Goal: Register for event/course

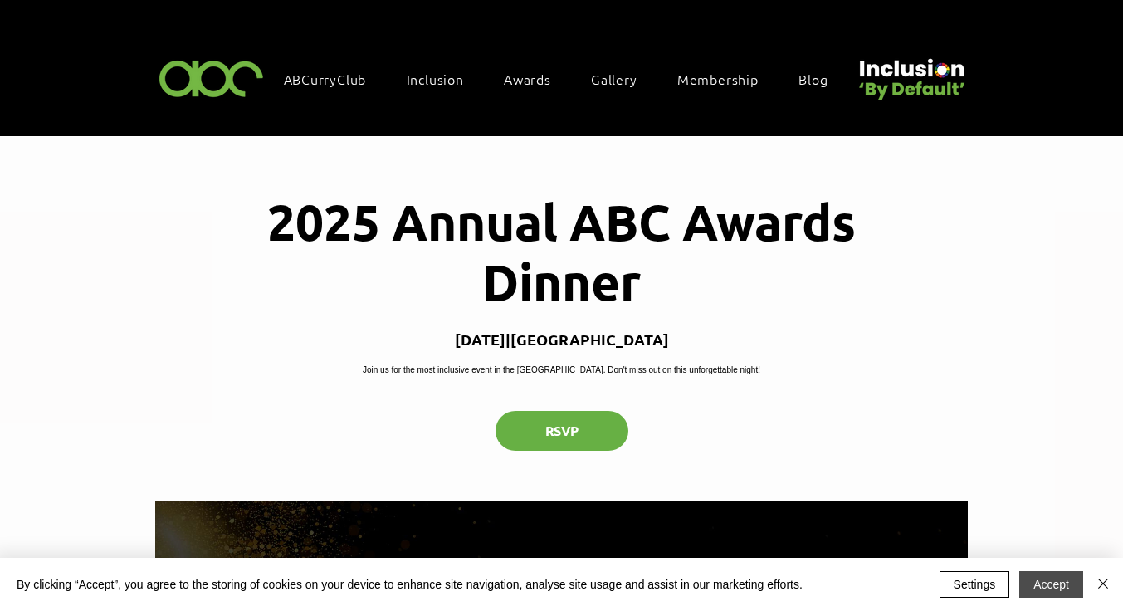
click at [1057, 579] on button "Accept" at bounding box center [1051, 584] width 64 height 27
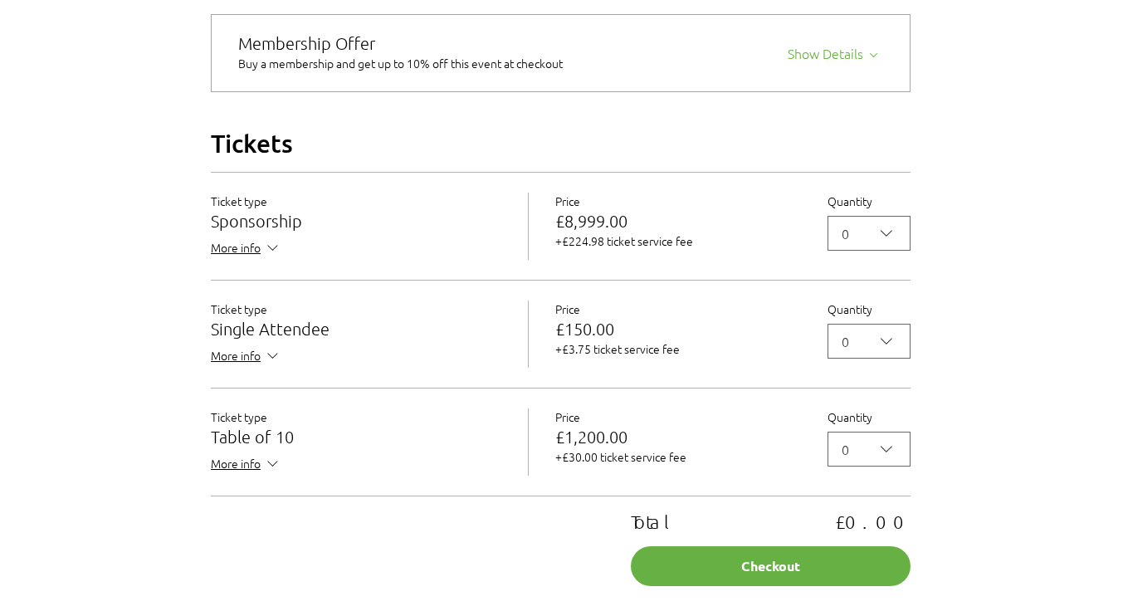
scroll to position [1397, 1]
click at [904, 341] on div "Quantity 0" at bounding box center [869, 329] width 83 height 58
click at [869, 350] on span "0" at bounding box center [858, 340] width 32 height 20
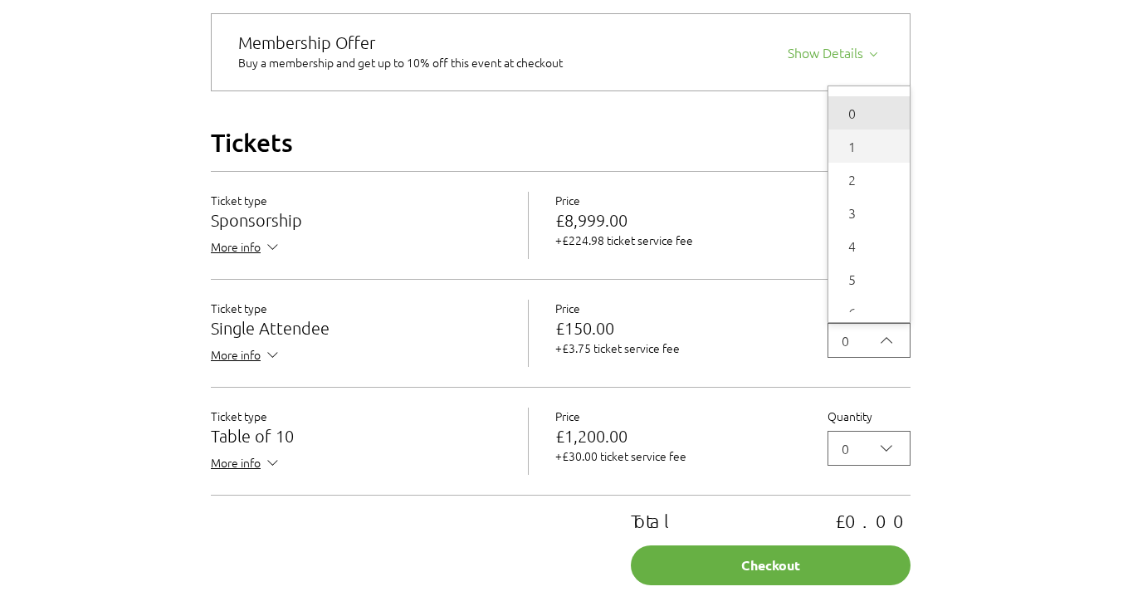
click at [872, 156] on span "1" at bounding box center [868, 146] width 61 height 20
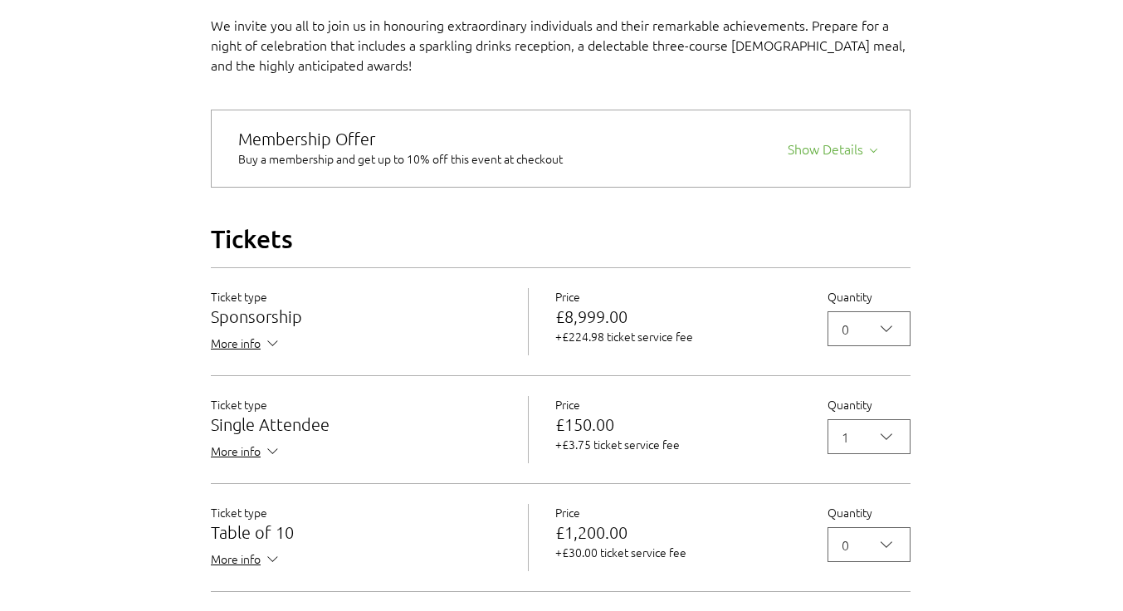
scroll to position [1300, 1]
click at [815, 159] on div "Show Details" at bounding box center [835, 146] width 95 height 23
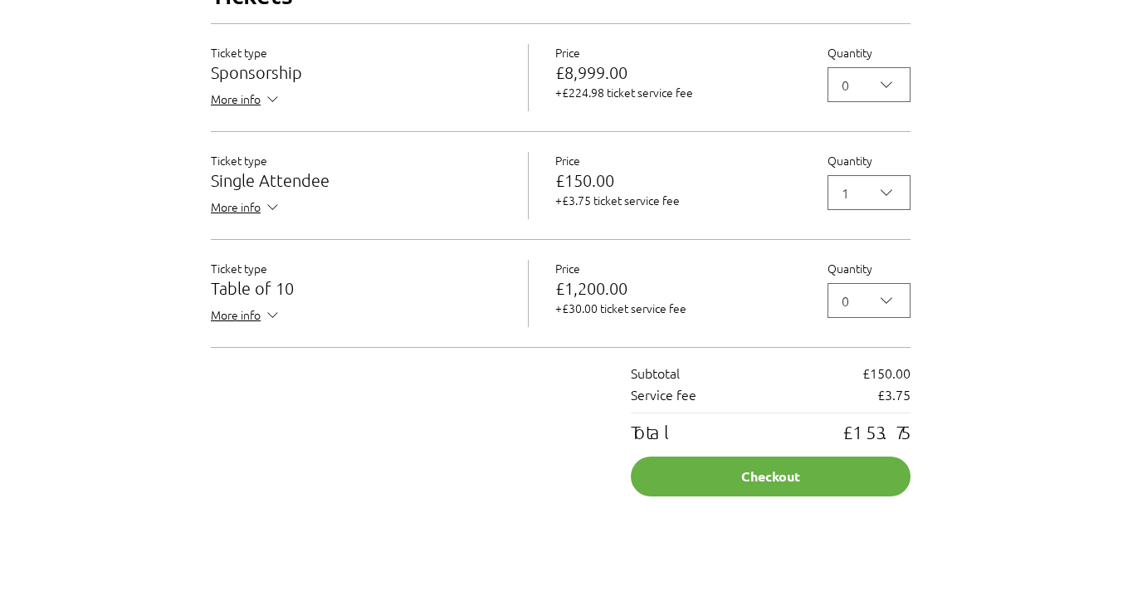
scroll to position [1760, 1]
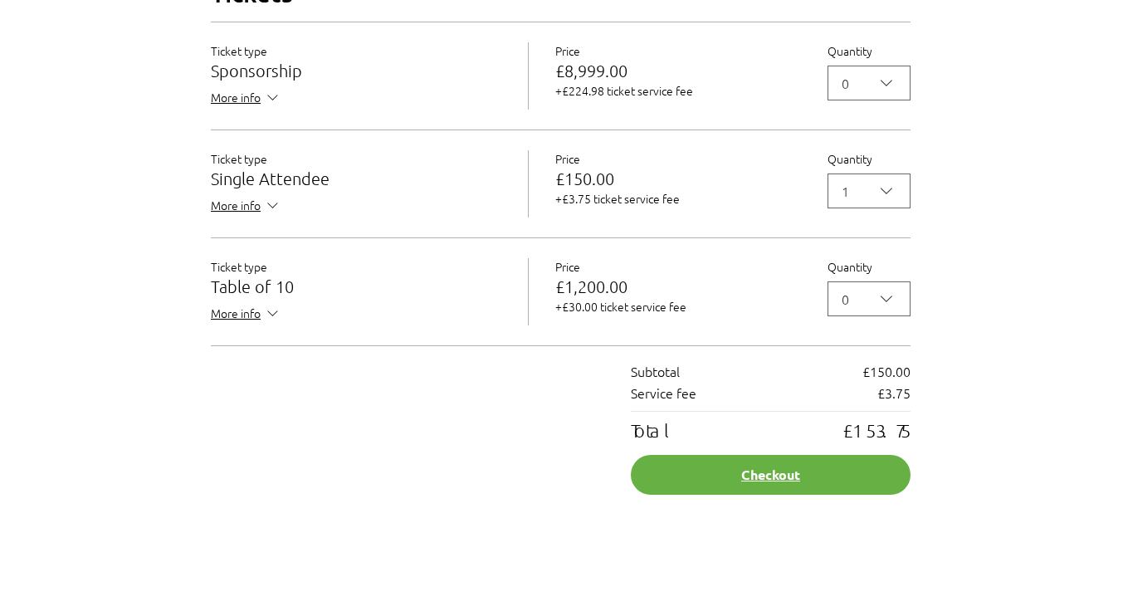
click at [816, 495] on button "Checkout" at bounding box center [771, 475] width 280 height 40
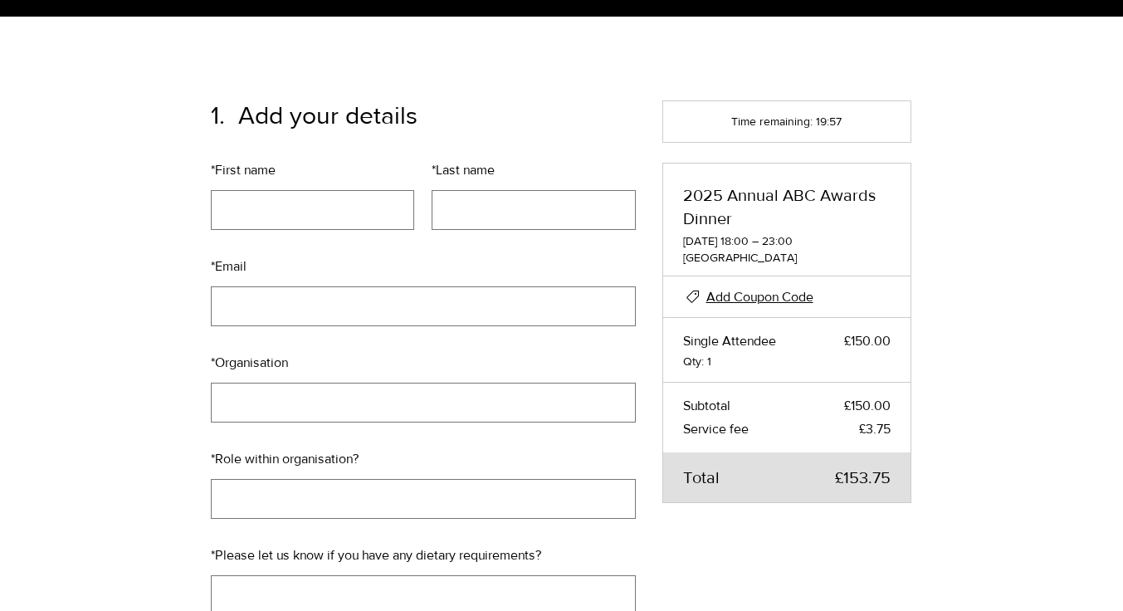
scroll to position [120, 1]
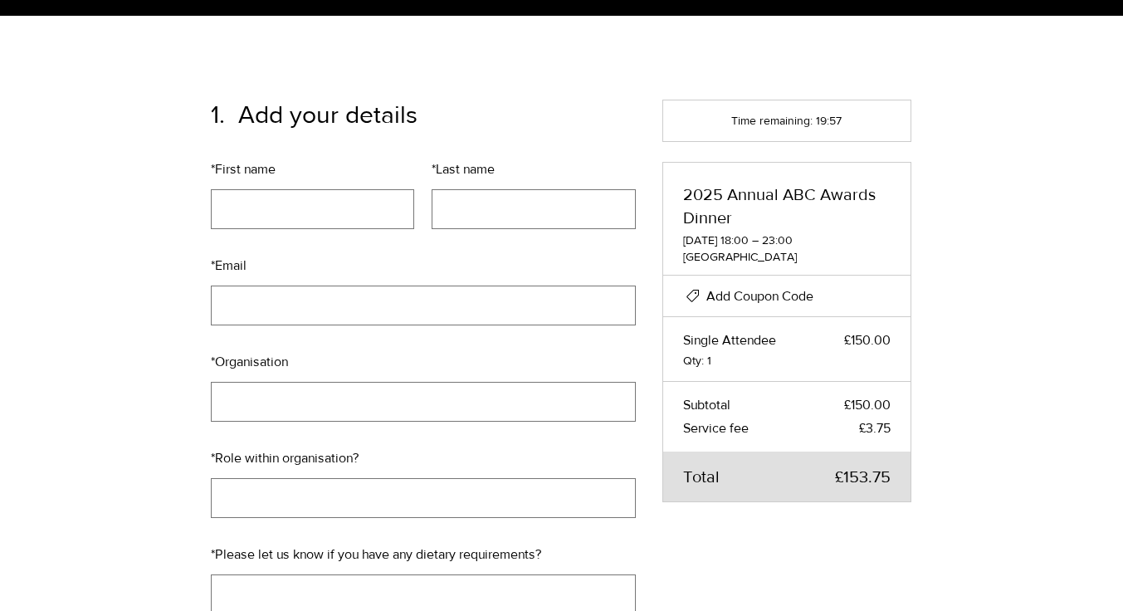
click at [794, 296] on span "Add Coupon Code" at bounding box center [759, 296] width 107 height 14
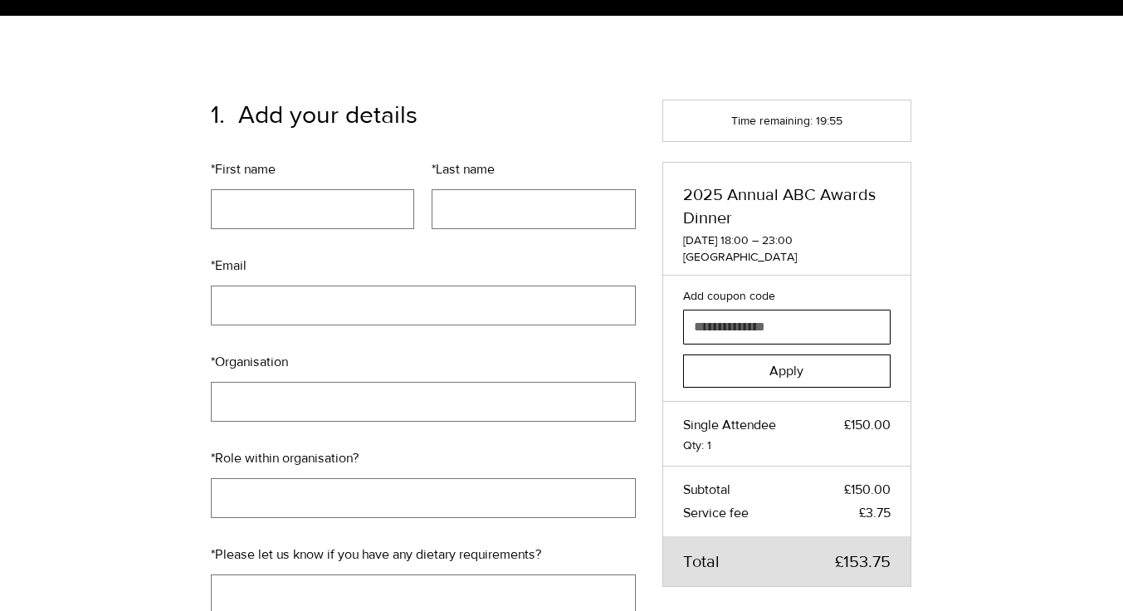
click at [734, 314] on input "Add coupon code" at bounding box center [782, 326] width 196 height 33
paste input "**********"
click at [691, 323] on input "**********" at bounding box center [773, 326] width 179 height 33
type input "**********"
click at [754, 371] on button "Apply" at bounding box center [787, 370] width 208 height 33
